Goal: Transaction & Acquisition: Purchase product/service

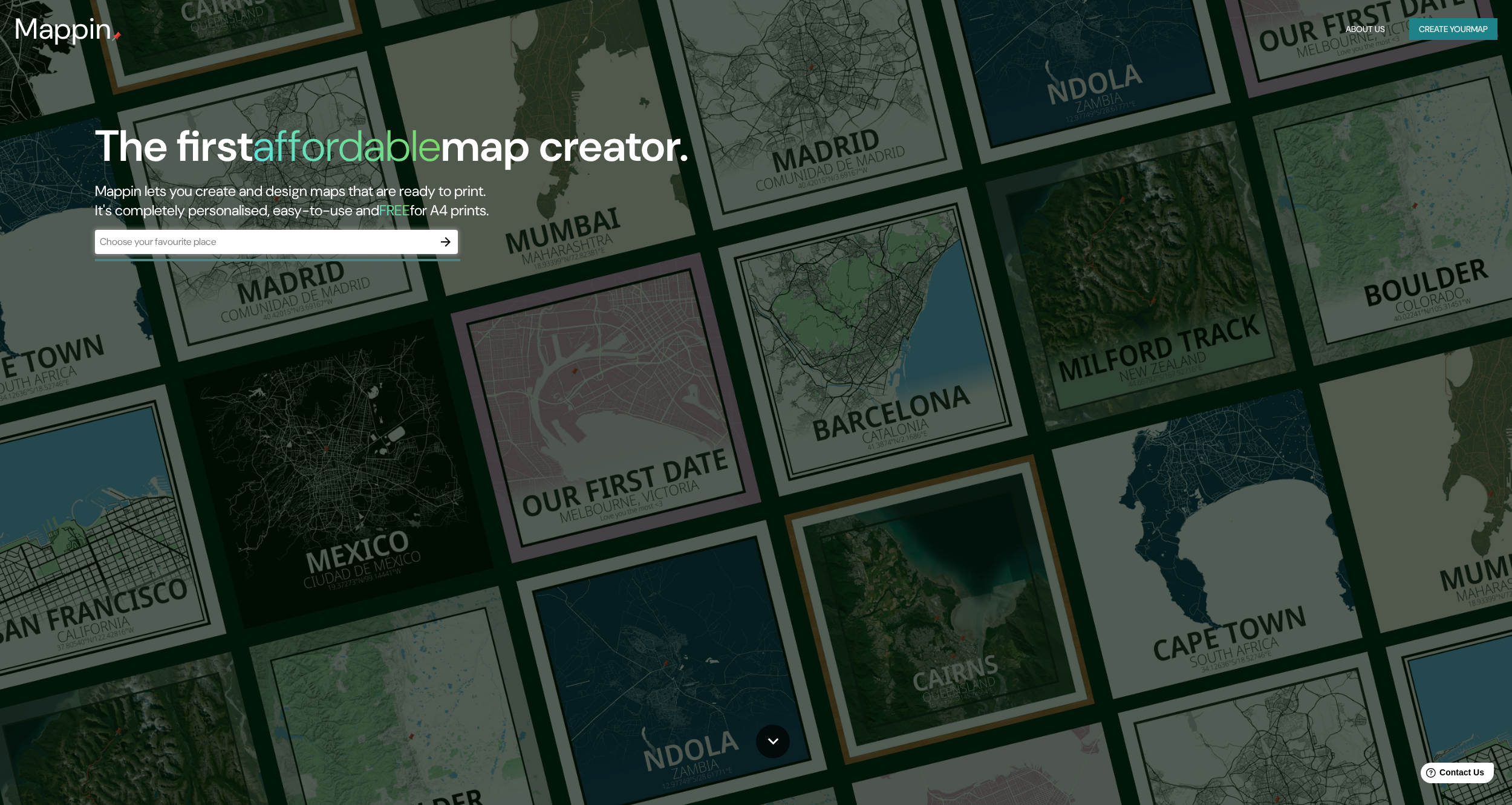
click at [241, 232] on div "​" at bounding box center [276, 242] width 363 height 24
click at [247, 241] on input "text" at bounding box center [264, 242] width 339 height 14
type input "[GEOGRAPHIC_DATA]"
click at [442, 239] on icon "button" at bounding box center [446, 242] width 15 height 15
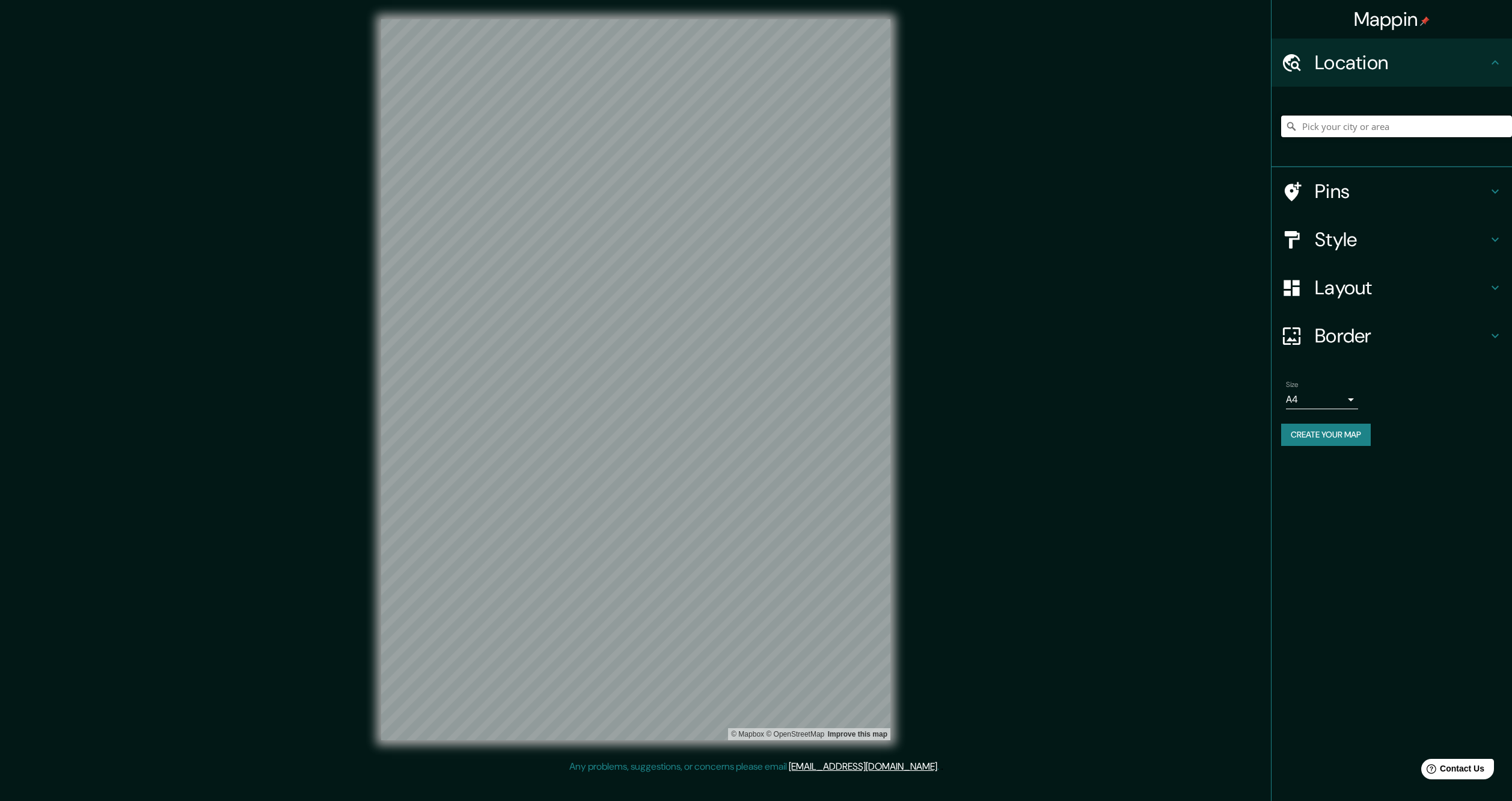
click at [1353, 126] on input "Pick your city or area" at bounding box center [1397, 126] width 231 height 22
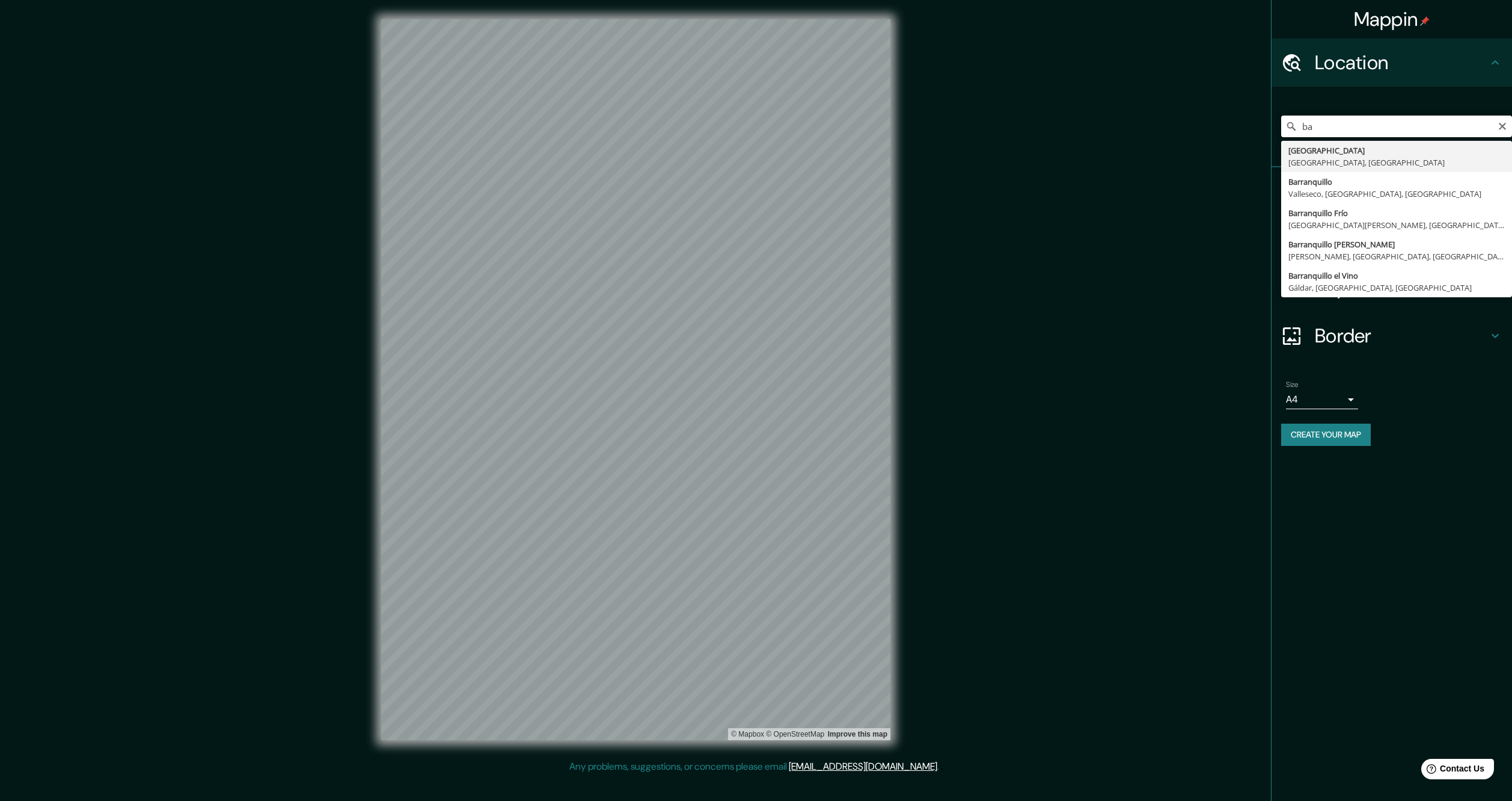
type input "b"
type input "r"
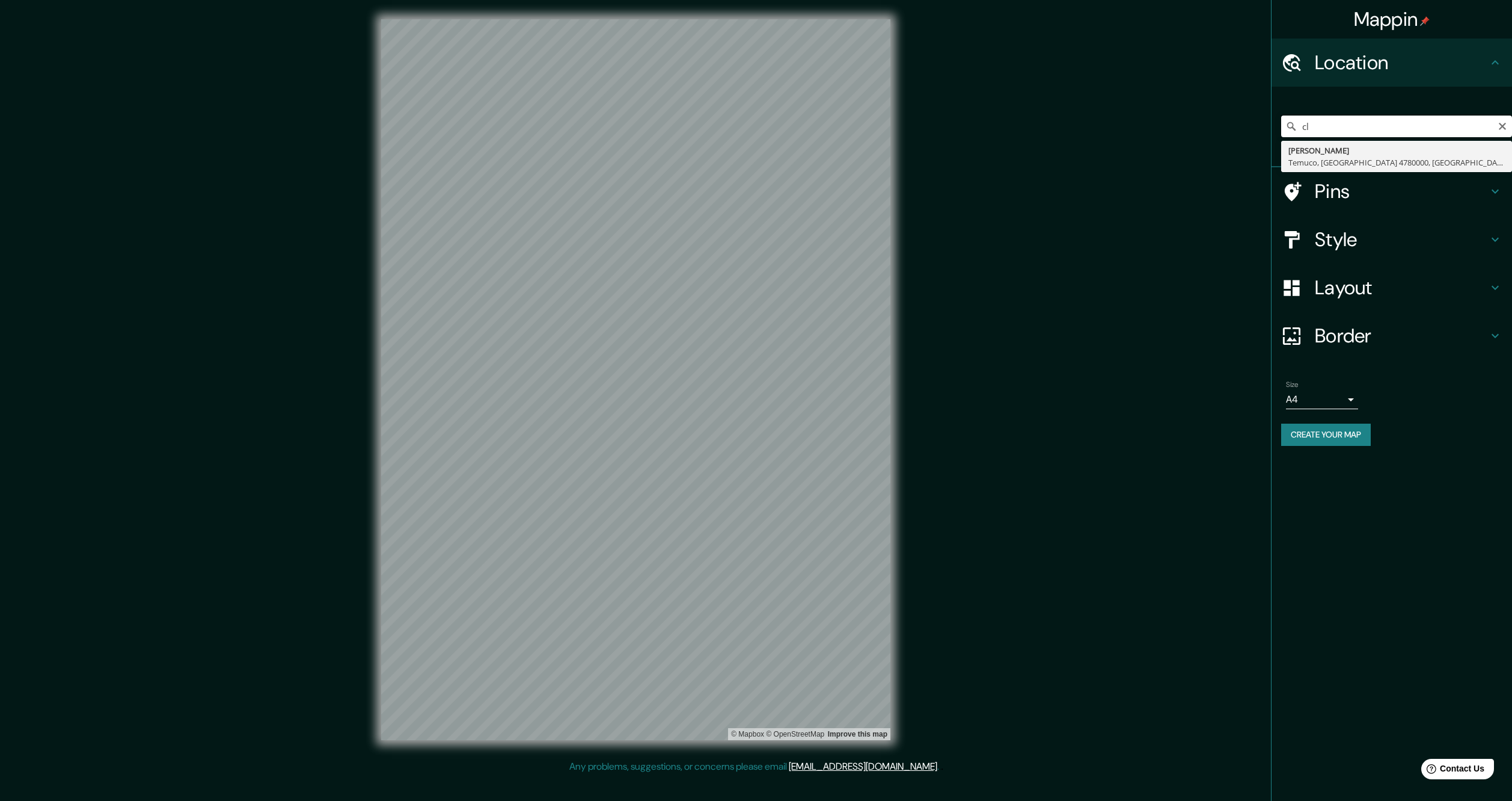
type input "c"
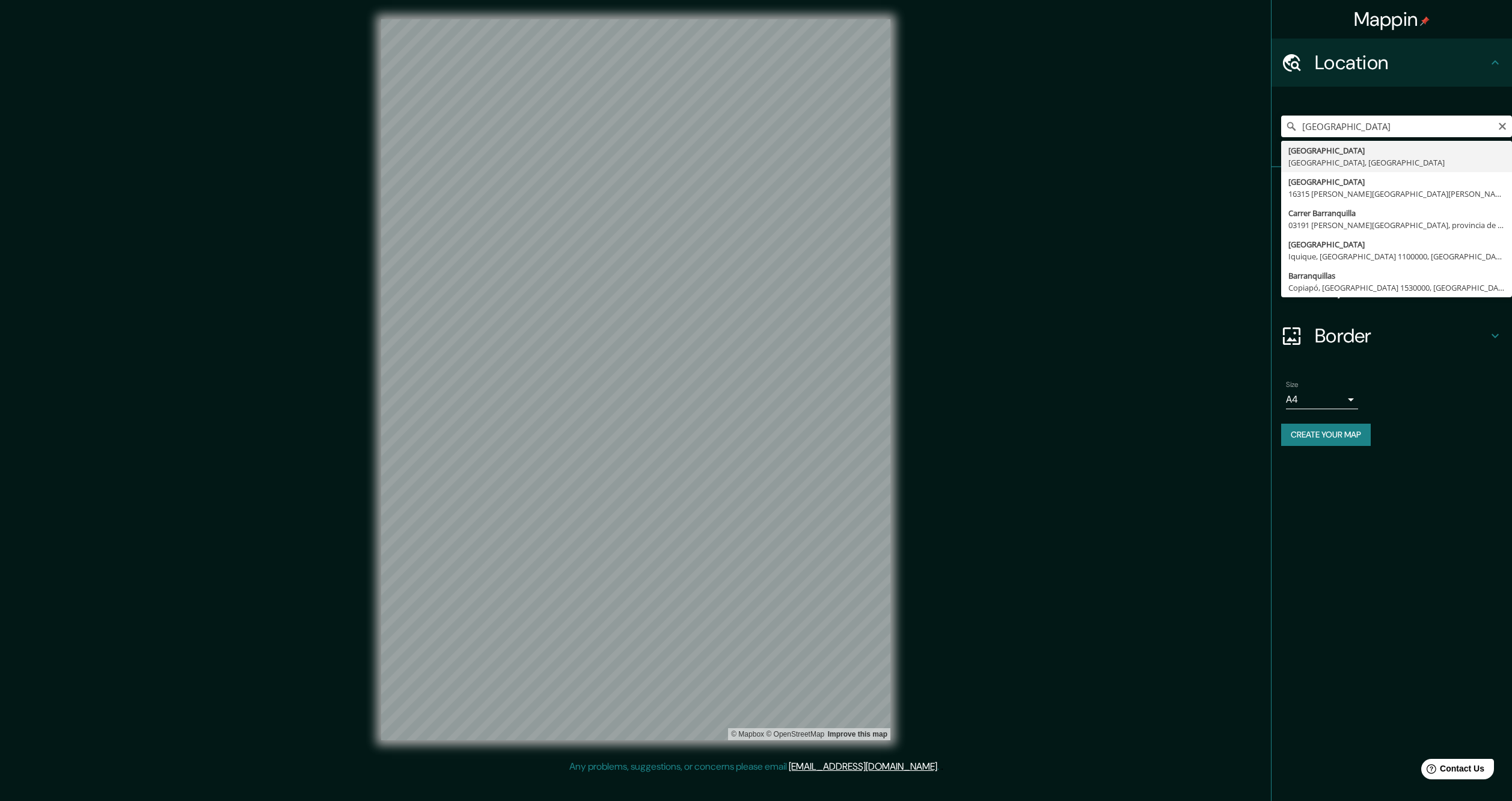
type input "[GEOGRAPHIC_DATA], [GEOGRAPHIC_DATA], [GEOGRAPHIC_DATA]"
